Goal: Task Accomplishment & Management: Use online tool/utility

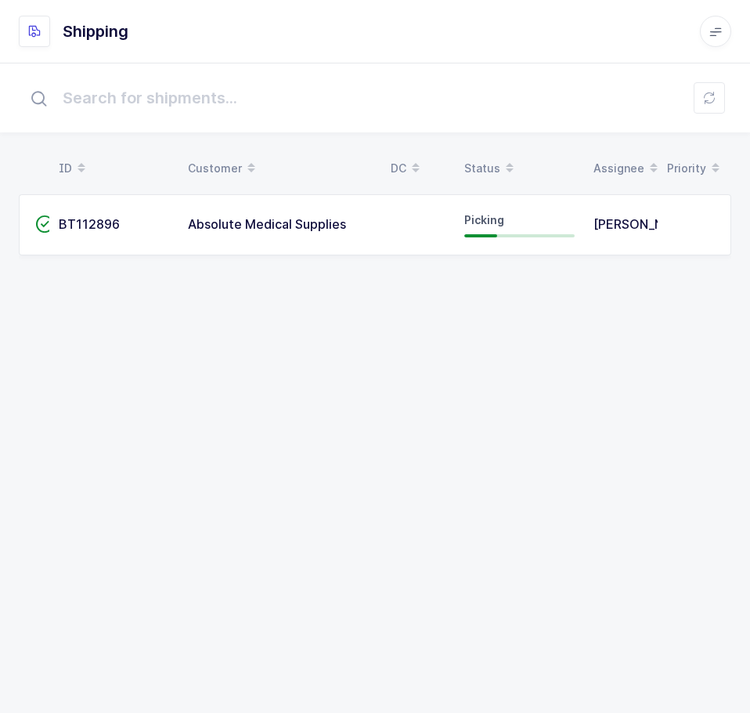
click at [438, 422] on div "ID Customer DC Status Assignee Priority  BT112896 Absolute Medical Supplies Pi…" at bounding box center [375, 388] width 750 height 650
click at [305, 298] on div "ID Customer DC Status Assignee Priority  BT112896 Absolute Medical Supplies Pi…" at bounding box center [375, 388] width 750 height 650
click at [483, 173] on div "Status" at bounding box center [519, 168] width 110 height 27
